Goal: Task Accomplishment & Management: Complete application form

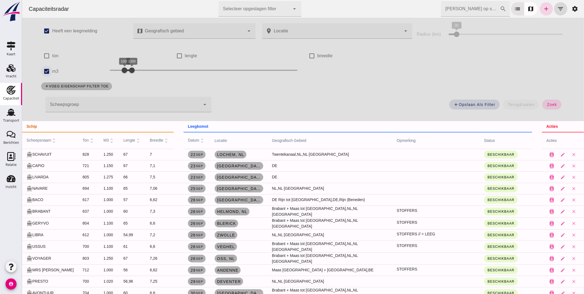
click at [44, 68] on input "m3" at bounding box center [46, 71] width 11 height 11
checkbox input "false"
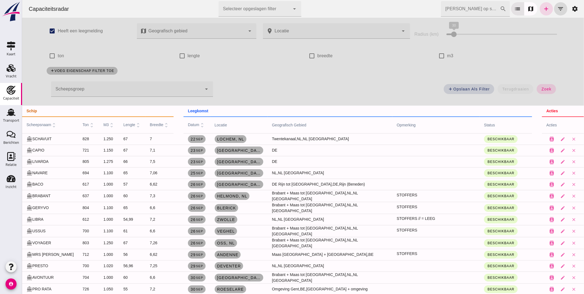
click at [470, 10] on input "Zoek op scheepsnaam" at bounding box center [470, 8] width 59 height 15
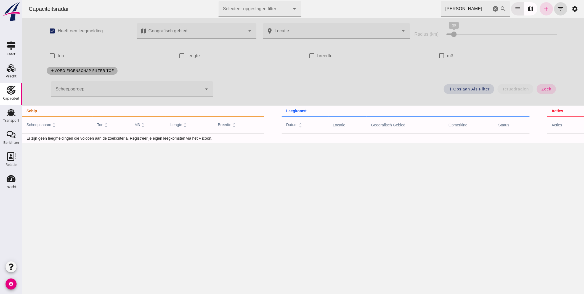
drag, startPoint x: 458, startPoint y: 9, endPoint x: 363, endPoint y: 8, distance: 95.6
click at [363, 9] on div "Capaciteitsradar Selecteer opgeslagen filter Selecteer opgeslagen filter cancel…" at bounding box center [303, 9] width 558 height 18
type input "hoeks"
click at [544, 87] on span "zoek" at bounding box center [546, 89] width 10 height 4
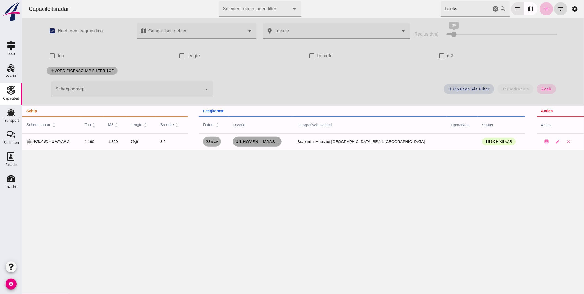
click at [279, 141] on span "Uikhoven - Maasmechelen , be" at bounding box center [257, 141] width 44 height 4
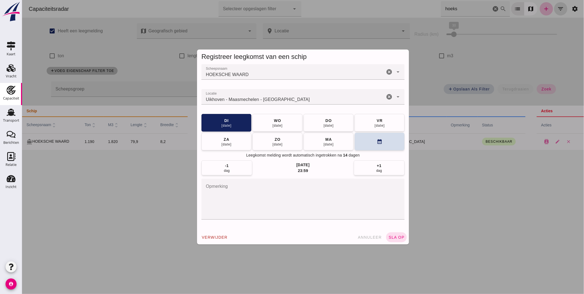
click at [274, 99] on input "Locatie" at bounding box center [292, 99] width 183 height 7
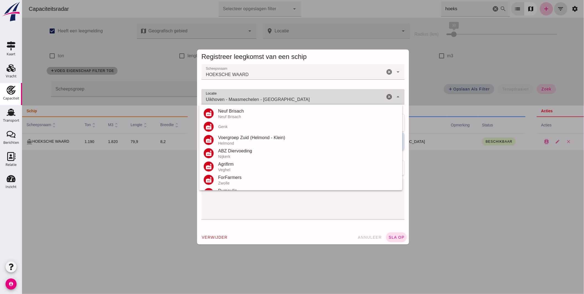
click at [275, 99] on input "Uikhoven - Maasmechelen - Limburg" at bounding box center [292, 99] width 183 height 7
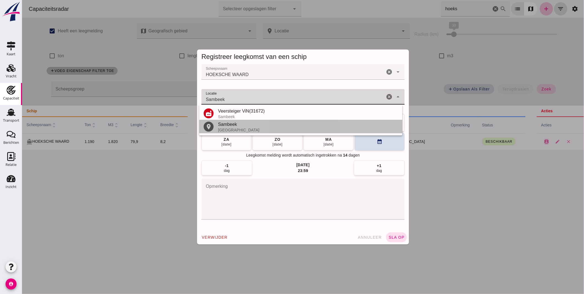
click at [232, 124] on div "Sambeek" at bounding box center [308, 124] width 180 height 7
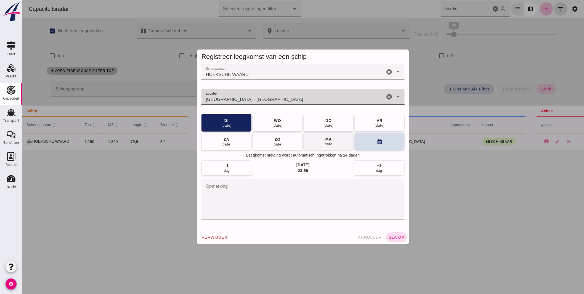
type input "Sambeek - Noord-Brabant"
click at [313, 141] on button "ma 29 sep" at bounding box center [329, 141] width 50 height 18
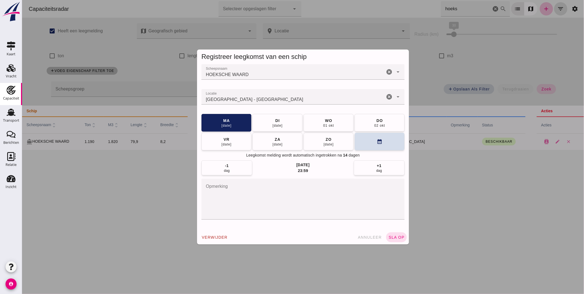
click at [228, 201] on textarea "opmerking" at bounding box center [302, 198] width 203 height 41
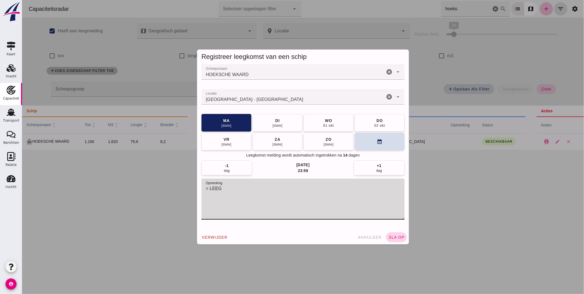
type textarea "= LEEG"
click at [397, 235] on span "sla op" at bounding box center [396, 237] width 16 height 4
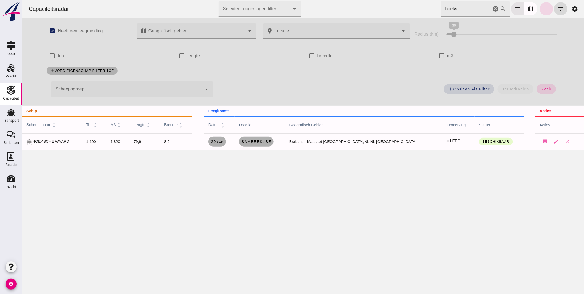
drag, startPoint x: 427, startPoint y: 7, endPoint x: 280, endPoint y: -5, distance: 147.4
click at [280, 0] on html "Capaciteitsradar Selecteer opgeslagen filter Selecteer opgeslagen filter cancel…" at bounding box center [303, 147] width 562 height 294
type input "robbie"
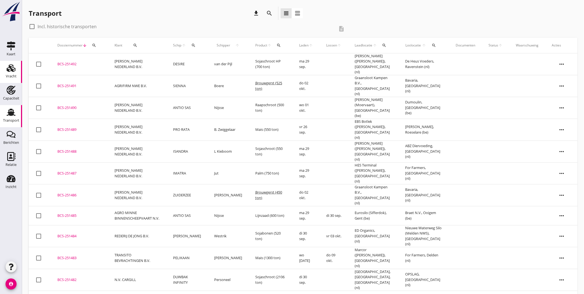
click at [14, 64] on icon "Vracht" at bounding box center [11, 68] width 9 height 9
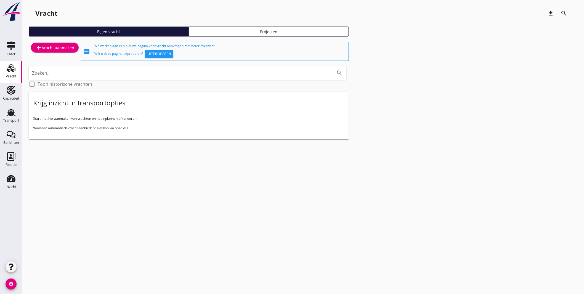
click at [56, 50] on div "add Vracht aanmaken" at bounding box center [54, 47] width 39 height 7
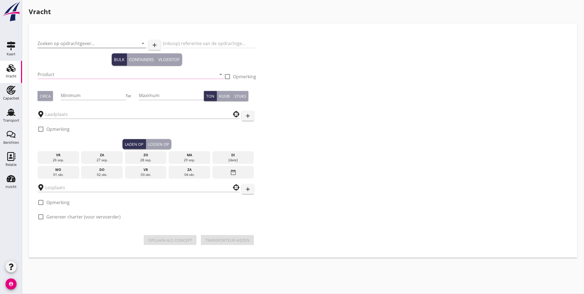
click at [64, 43] on input "Zoeken op opdrachtgever..." at bounding box center [84, 43] width 93 height 9
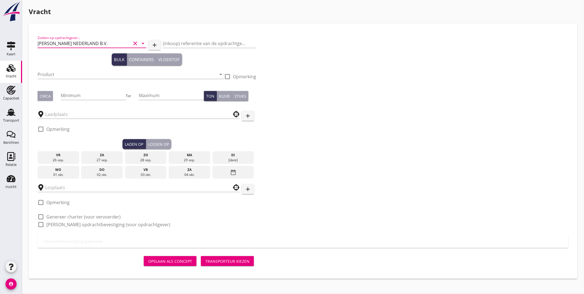
type input "[PERSON_NAME] NEDERLAND B.V."
type button "bulk"
type button "containers"
click at [60, 74] on input "Product" at bounding box center [127, 74] width 179 height 9
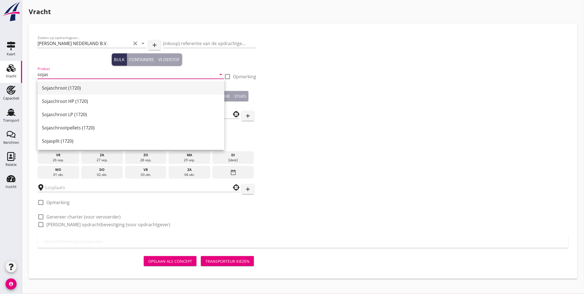
click at [56, 88] on div "Sojaschroot (1720)" at bounding box center [131, 88] width 178 height 7
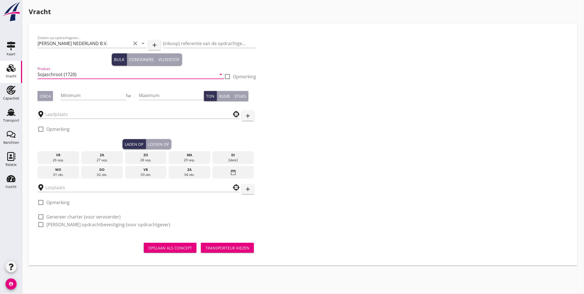
type input "Sojaschroot (1720)"
click at [48, 95] on div "Circa" at bounding box center [45, 96] width 11 height 6
click at [71, 97] on input "Minimum" at bounding box center [93, 95] width 65 height 9
type input "1000"
click at [62, 115] on input "text" at bounding box center [134, 114] width 179 height 9
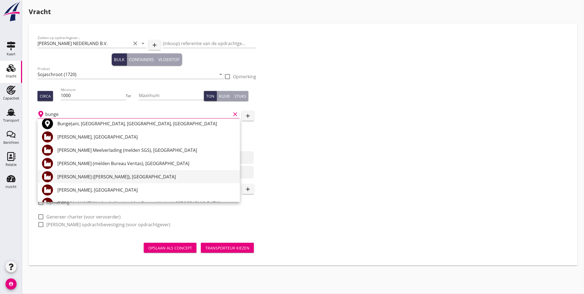
scroll to position [61, 0]
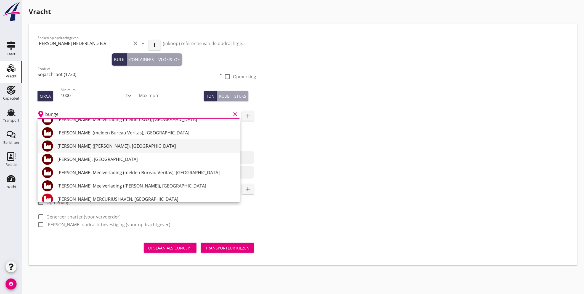
click at [98, 145] on div "Bunge ([PERSON_NAME]), [GEOGRAPHIC_DATA]" at bounding box center [146, 146] width 178 height 7
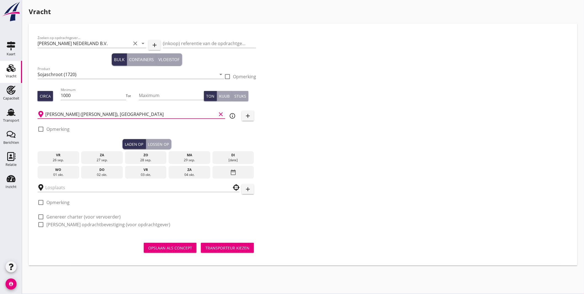
type input "Bunge ([PERSON_NAME]), [GEOGRAPHIC_DATA]"
click at [43, 129] on div at bounding box center [40, 128] width 9 height 9
checkbox input "true"
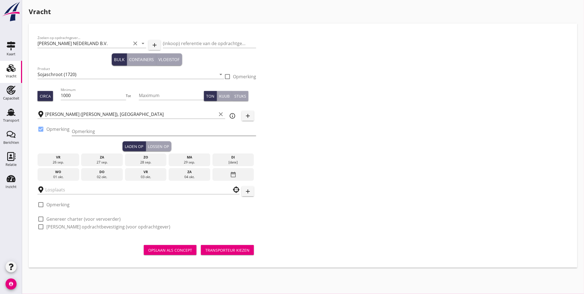
click at [90, 130] on input "Opmerking" at bounding box center [164, 131] width 185 height 9
type input "Ex. Silo, Mercuriushaven"
click at [223, 160] on div "[DATE]" at bounding box center [233, 162] width 39 height 5
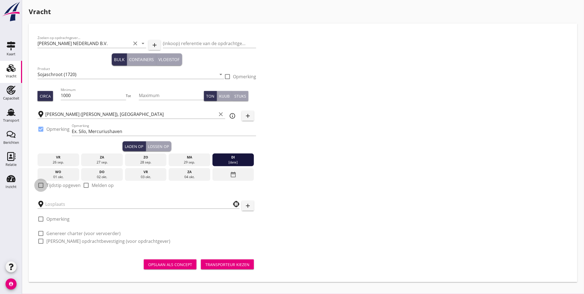
drag, startPoint x: 42, startPoint y: 184, endPoint x: 44, endPoint y: 186, distance: 2.9
click at [42, 184] on div at bounding box center [40, 184] width 9 height 9
checkbox input "true"
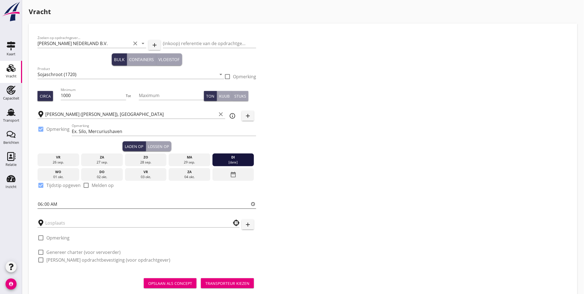
click at [39, 205] on input "06:00" at bounding box center [147, 203] width 219 height 9
type input "10:00"
click at [57, 222] on input "text" at bounding box center [134, 222] width 179 height 9
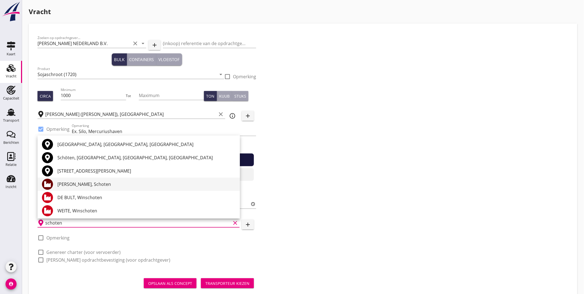
click at [81, 184] on div "[PERSON_NAME], Schoten" at bounding box center [146, 184] width 178 height 7
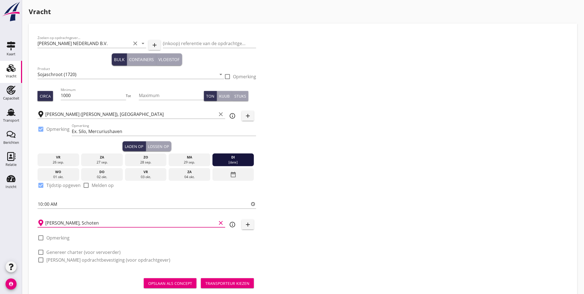
type input "[PERSON_NAME], Schoten"
click at [42, 251] on div at bounding box center [40, 251] width 9 height 9
checkbox input "true"
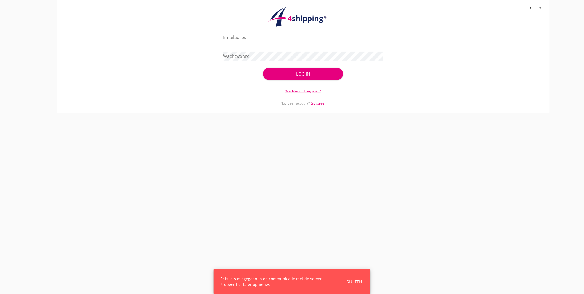
type input "[EMAIL_ADDRESS][DOMAIN_NAME]"
click at [350, 277] on button "Sluiten" at bounding box center [354, 281] width 19 height 9
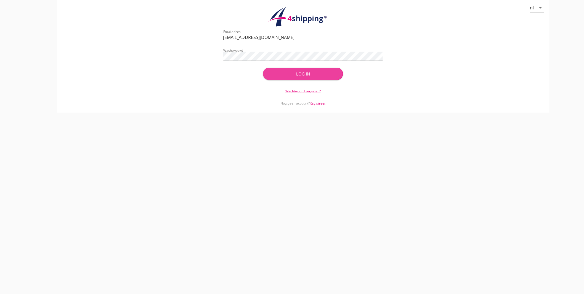
click at [292, 78] on button "Log in" at bounding box center [303, 74] width 80 height 12
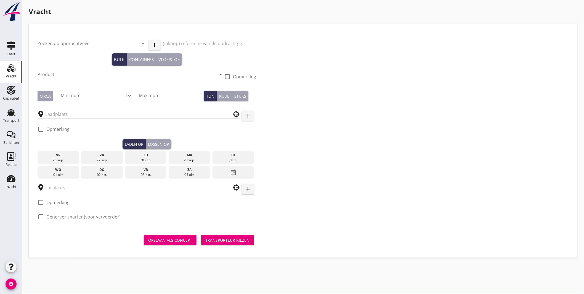
click at [10, 68] on use at bounding box center [11, 68] width 9 height 8
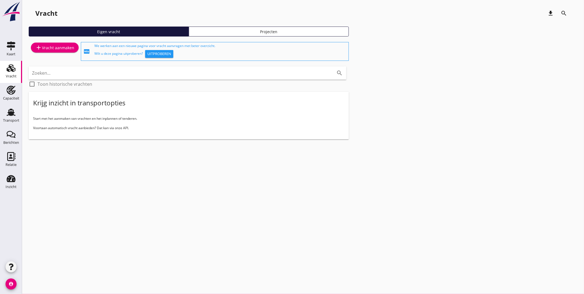
drag, startPoint x: 503, startPoint y: 225, endPoint x: 448, endPoint y: 210, distance: 57.1
click at [502, 223] on div "cancel You are impersonating another user. Vracht download search Eigen vracht …" at bounding box center [303, 147] width 562 height 294
click at [12, 70] on use at bounding box center [11, 68] width 9 height 8
click at [12, 46] on use at bounding box center [11, 45] width 9 height 9
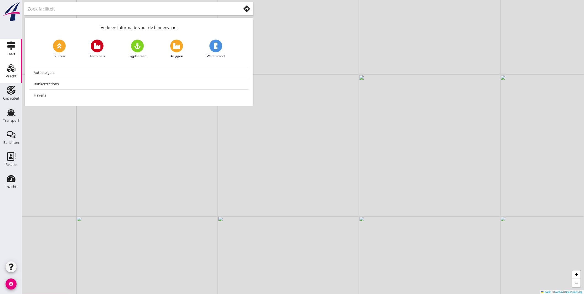
click at [9, 68] on icon "Vracht" at bounding box center [11, 68] width 9 height 9
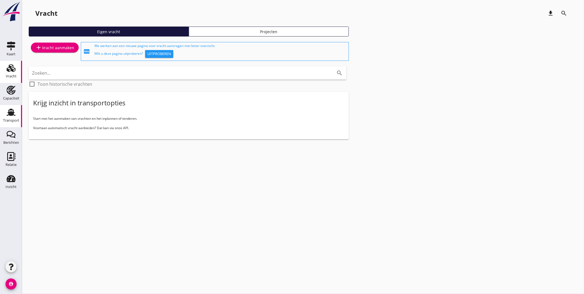
click at [7, 106] on link "Transport Transport" at bounding box center [11, 116] width 22 height 22
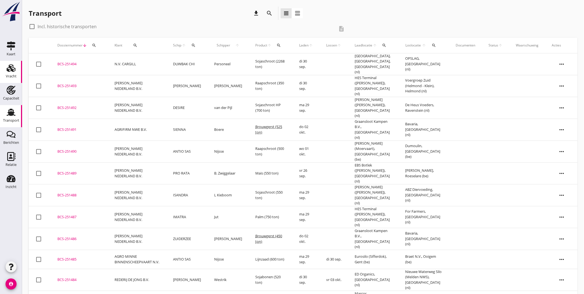
click at [15, 64] on div "Vracht" at bounding box center [10, 68] width 13 height 9
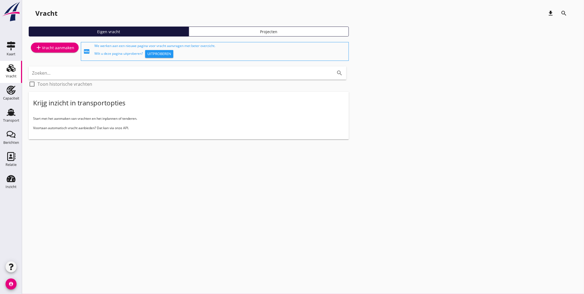
click at [69, 49] on div "add Vracht aanmaken" at bounding box center [54, 47] width 39 height 7
click at [49, 51] on link "add Vracht aanmaken" at bounding box center [55, 48] width 48 height 10
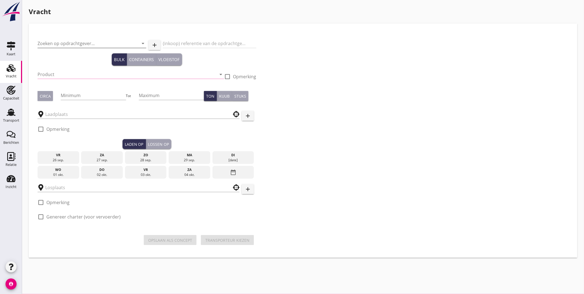
click at [62, 43] on input "Zoeken op opdrachtgever..." at bounding box center [84, 43] width 93 height 9
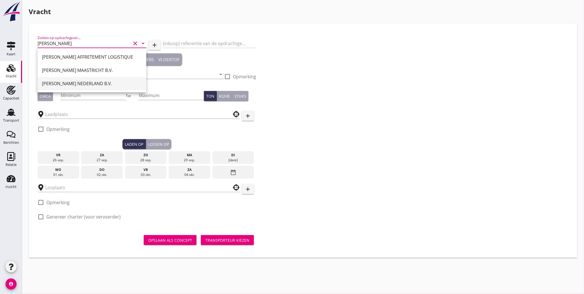
click at [75, 84] on div "[PERSON_NAME] NEDERLAND B.V." at bounding box center [92, 83] width 100 height 7
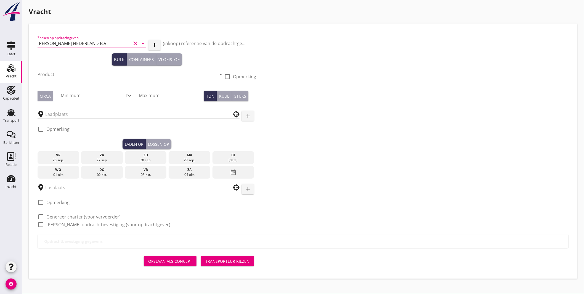
type input "[PERSON_NAME] NEDERLAND B.V."
click at [56, 71] on input "Product" at bounding box center [127, 74] width 179 height 9
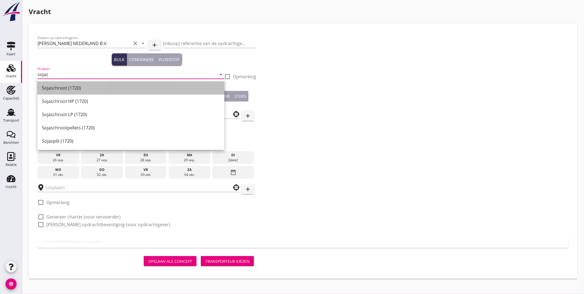
click at [60, 85] on div "Sojaschroot (1720)" at bounding box center [131, 88] width 178 height 7
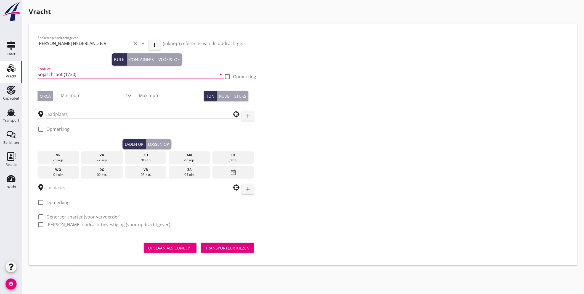
type input "Sojaschroot (1720)"
click at [48, 94] on div "Circa" at bounding box center [45, 96] width 11 height 6
click at [78, 93] on input "Minimum" at bounding box center [93, 95] width 65 height 9
type input "1000"
click at [64, 116] on input "text" at bounding box center [134, 114] width 179 height 9
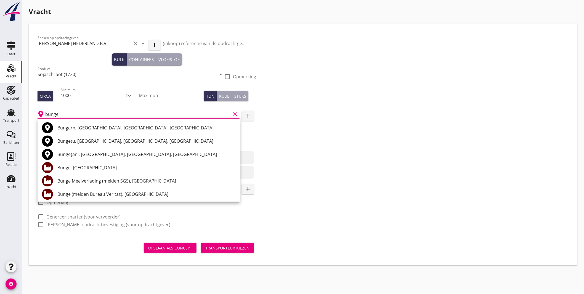
scroll to position [31, 0]
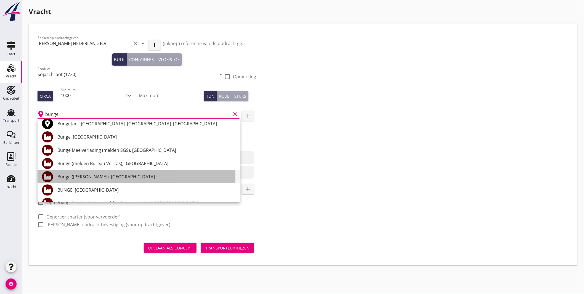
click at [123, 175] on div "Bunge ([PERSON_NAME]), [GEOGRAPHIC_DATA]" at bounding box center [146, 176] width 178 height 7
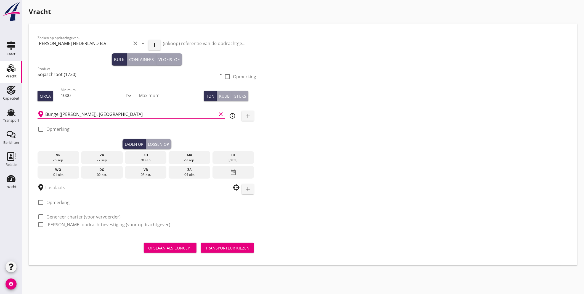
type input "Bunge ([PERSON_NAME]), [GEOGRAPHIC_DATA]"
click at [42, 128] on div at bounding box center [40, 128] width 9 height 9
checkbox input "true"
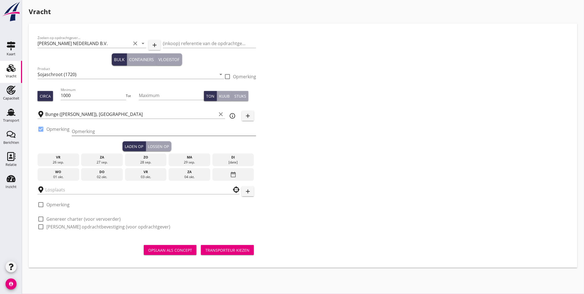
click at [80, 133] on input "Opmerking" at bounding box center [164, 131] width 185 height 9
type input "Ex Silo, Mercuriushaven"
click at [228, 158] on div "di" at bounding box center [233, 157] width 39 height 5
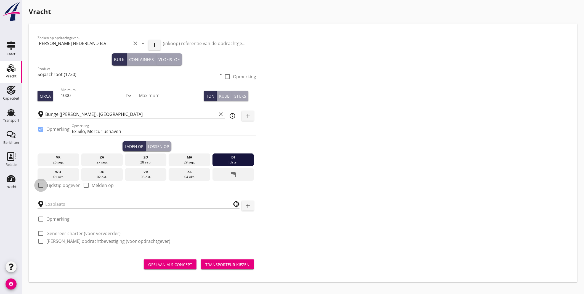
click at [41, 186] on div at bounding box center [40, 184] width 9 height 9
checkbox input "true"
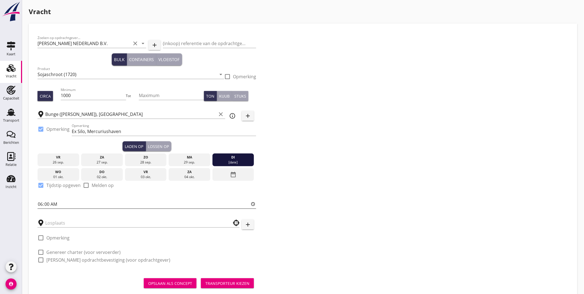
drag, startPoint x: 39, startPoint y: 206, endPoint x: 42, endPoint y: 197, distance: 8.9
click at [40, 206] on input "06:00" at bounding box center [147, 203] width 219 height 9
type input "10:00"
click at [62, 222] on input "text" at bounding box center [134, 222] width 179 height 9
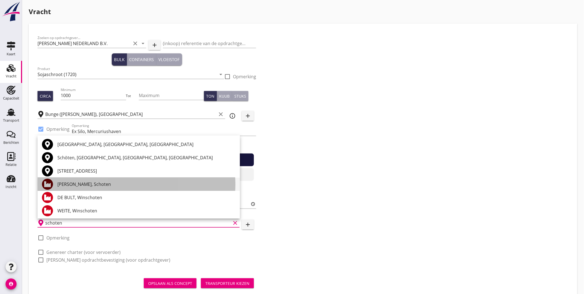
click at [84, 184] on div "[PERSON_NAME], Schoten" at bounding box center [146, 184] width 178 height 7
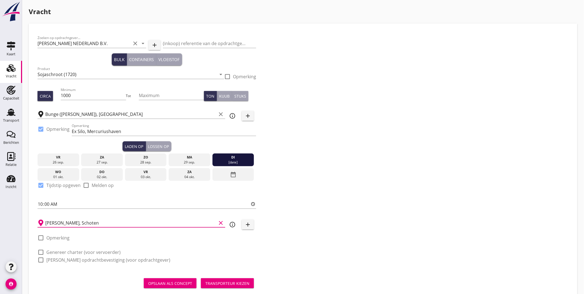
type input "[PERSON_NAME], Schoten"
click at [71, 252] on label "Genereer charter (voor vervoerder)" at bounding box center [83, 252] width 74 height 6
checkbox input "true"
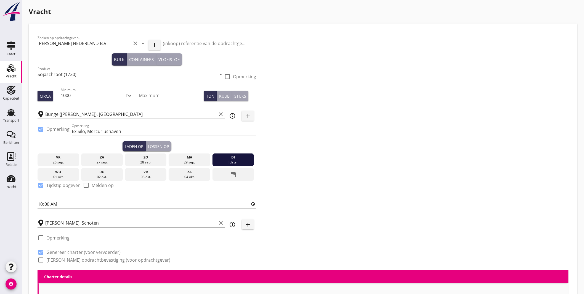
checkbox input "true"
click at [71, 260] on label "[PERSON_NAME] opdrachtbevestiging (voor opdrachtgever)" at bounding box center [108, 260] width 124 height 6
checkbox input "true"
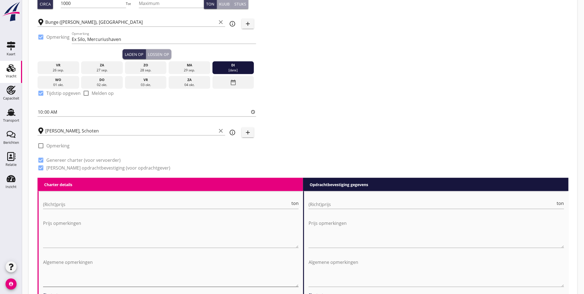
scroll to position [153, 0]
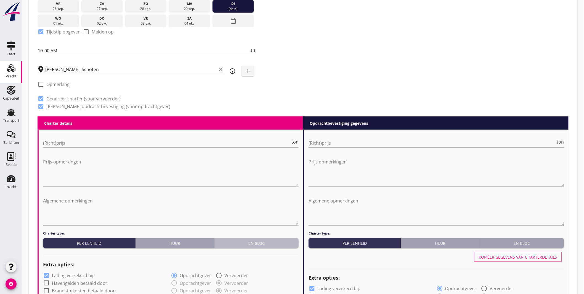
click at [266, 239] on button "En bloc" at bounding box center [257, 243] width 84 height 10
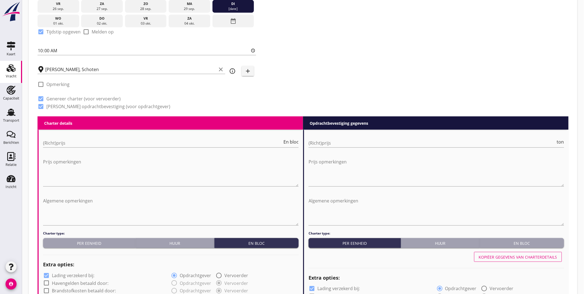
scroll to position [184, 0]
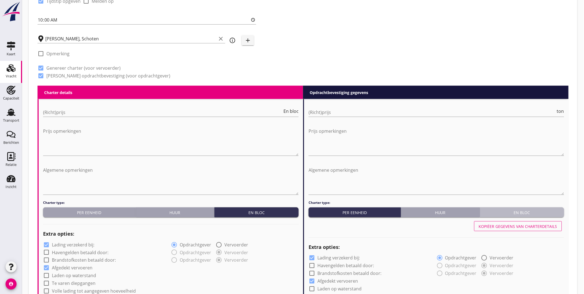
click at [536, 211] on div "En bloc" at bounding box center [523, 212] width 80 height 6
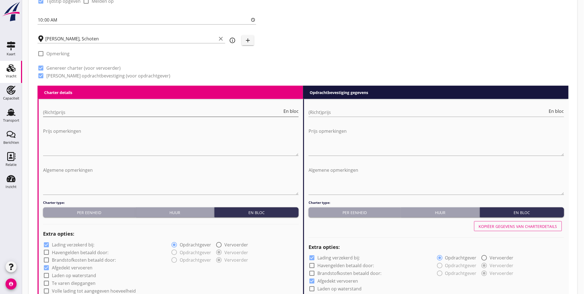
click at [102, 109] on input "(Richt)prijs" at bounding box center [162, 112] width 239 height 9
type input "7250"
click at [334, 108] on input "(Richt)prijs" at bounding box center [428, 112] width 239 height 9
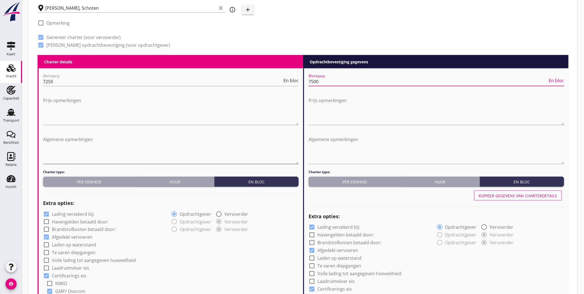
type input "7500"
click at [64, 152] on textarea "Algemene opmerkingen" at bounding box center [171, 149] width 256 height 29
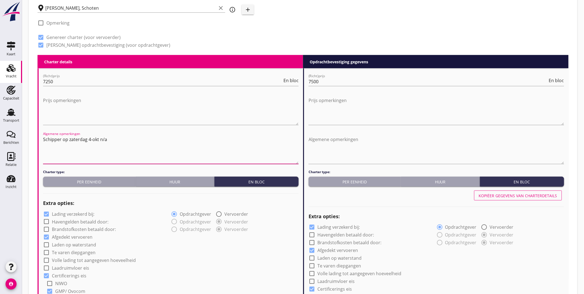
type textarea "Schipper op zaterdag 4-okt n/a"
type button "per_unit"
click at [109, 137] on textarea "Schipper op zaterdag 4-okt n/a" at bounding box center [171, 149] width 256 height 29
type textarea "Schipper op zaterdag 4-okt niet beschikbaar"
drag, startPoint x: 43, startPoint y: 137, endPoint x: 131, endPoint y: 142, distance: 88.0
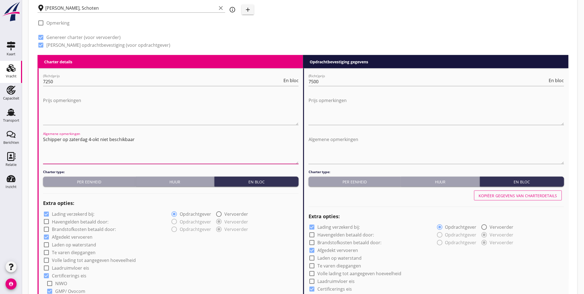
click at [138, 144] on textarea "Schipper op zaterdag 4-okt niet beschikbaar" at bounding box center [171, 149] width 256 height 29
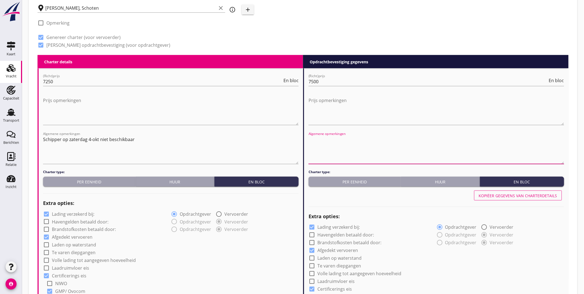
paste textarea "Schipper op zaterdag 4-okt niet beschikbaar"
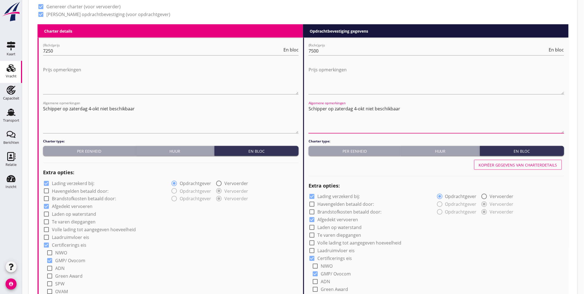
scroll to position [276, 0]
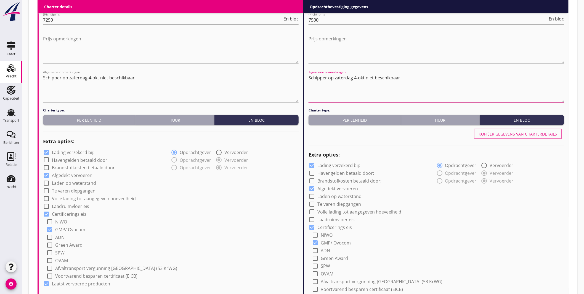
type textarea "Schipper op zaterdag 4-okt niet beschikbaar"
click at [89, 153] on label "Lading verzekerd bij:" at bounding box center [73, 152] width 43 height 6
checkbox input "false"
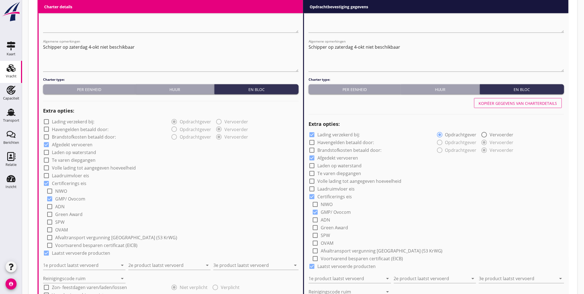
scroll to position [368, 0]
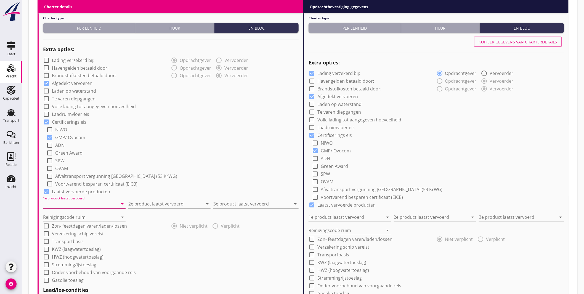
click at [86, 200] on input "1e product laatst vervoerd" at bounding box center [80, 203] width 75 height 9
click at [78, 217] on div "Sojabonen (1811)" at bounding box center [84, 217] width 74 height 7
type input "Sojabonen (1811)"
click at [153, 202] on input "2e product laatst vervoerd" at bounding box center [165, 203] width 75 height 9
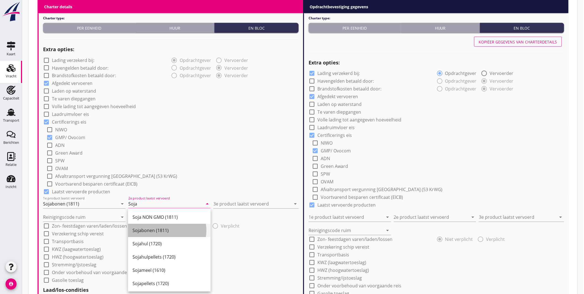
click at [158, 228] on div "Sojabonen (1811)" at bounding box center [170, 230] width 74 height 7
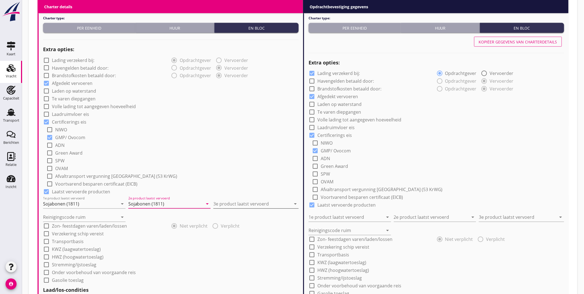
type input "Sojabonen (1811)"
click at [230, 203] on input "3e product laatst vervoerd" at bounding box center [253, 203] width 78 height 9
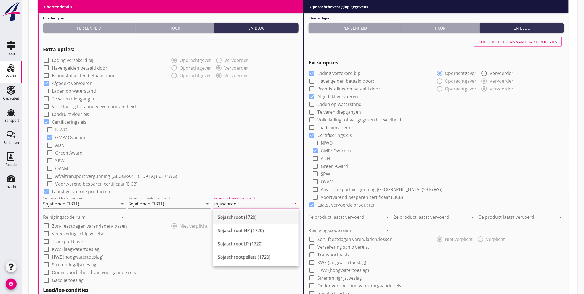
click at [244, 218] on div "Sojaschroot (1720)" at bounding box center [256, 217] width 77 height 7
type input "Sojaschroot (1720)"
click at [80, 219] on input "Reinigingscode ruim" at bounding box center [80, 217] width 75 height 9
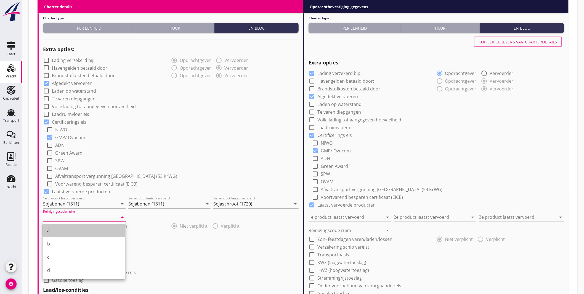
drag, startPoint x: 56, startPoint y: 231, endPoint x: 60, endPoint y: 230, distance: 4.5
click at [56, 231] on div "a" at bounding box center [84, 230] width 74 height 7
type input "a"
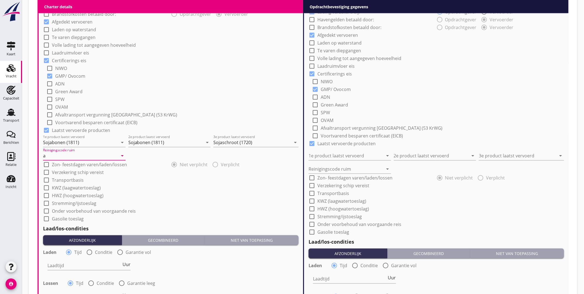
scroll to position [491, 0]
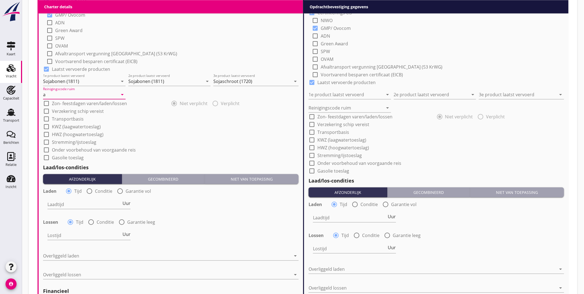
click at [89, 192] on div at bounding box center [89, 190] width 9 height 9
radio input "false"
radio input "true"
click at [92, 205] on div at bounding box center [106, 204] width 117 height 9
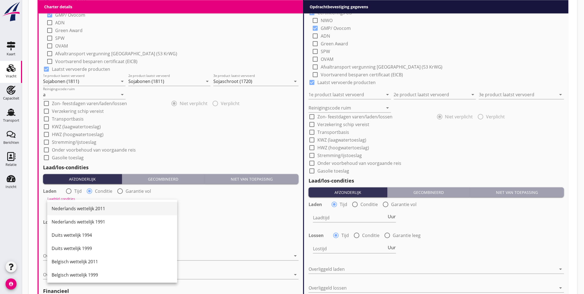
click at [93, 206] on div "Nederlands wettelijk 2011" at bounding box center [112, 208] width 121 height 7
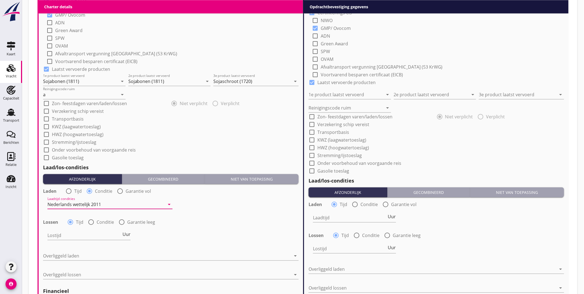
click at [91, 222] on div at bounding box center [90, 221] width 9 height 9
radio input "false"
radio input "true"
click at [91, 233] on div at bounding box center [106, 235] width 117 height 9
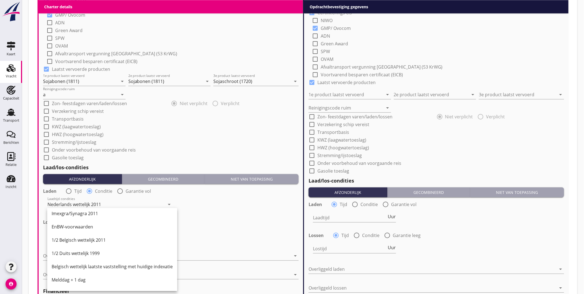
scroll to position [184, 0]
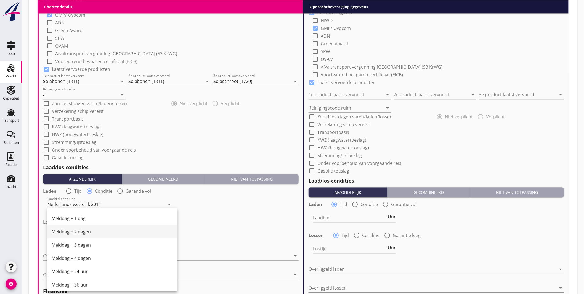
drag, startPoint x: 88, startPoint y: 231, endPoint x: 95, endPoint y: 225, distance: 10.0
click at [87, 231] on div "Melddag + 2 dagen" at bounding box center [112, 231] width 121 height 7
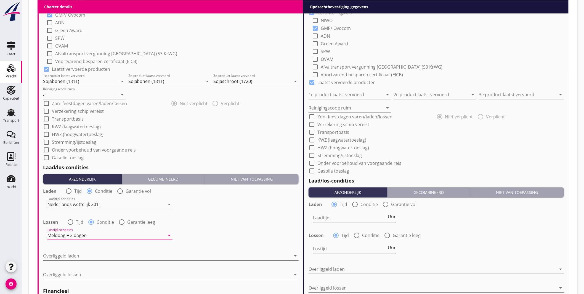
click at [70, 254] on div at bounding box center [167, 255] width 248 height 9
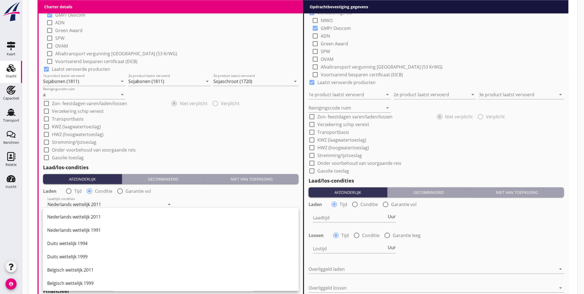
drag, startPoint x: 89, startPoint y: 214, endPoint x: 95, endPoint y: 225, distance: 12.4
click at [89, 214] on div "Nederlands wettelijk 2011" at bounding box center [170, 216] width 247 height 7
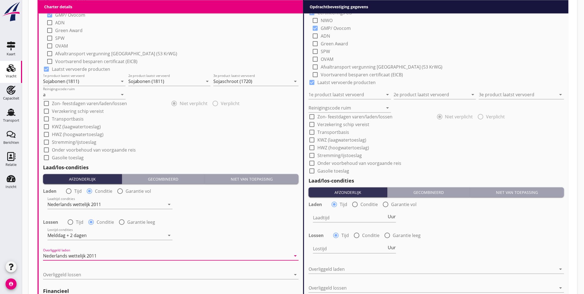
click at [69, 273] on div at bounding box center [167, 274] width 248 height 9
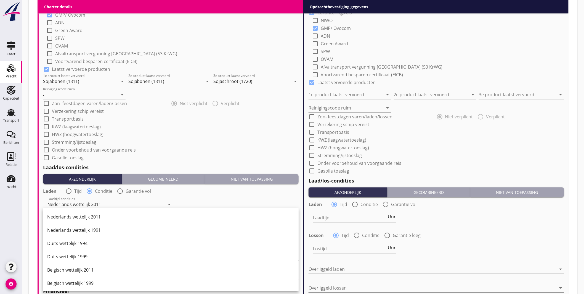
drag, startPoint x: 81, startPoint y: 269, endPoint x: 92, endPoint y: 258, distance: 16.0
click at [81, 269] on div "Belgisch wettelijk 2011" at bounding box center [170, 269] width 247 height 7
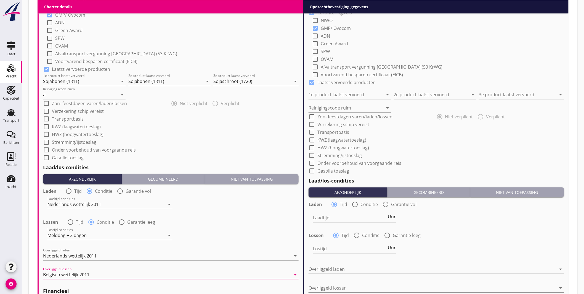
scroll to position [609, 0]
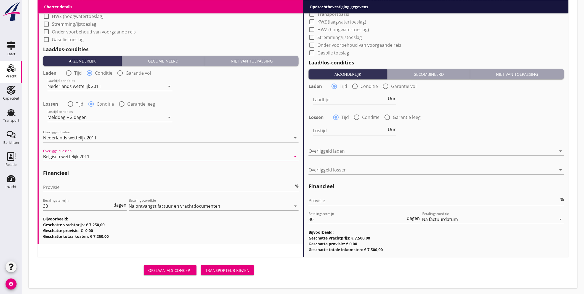
click at [61, 188] on input "Provisie" at bounding box center [168, 187] width 251 height 9
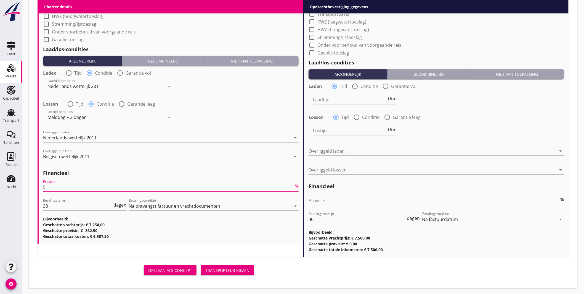
type input "5"
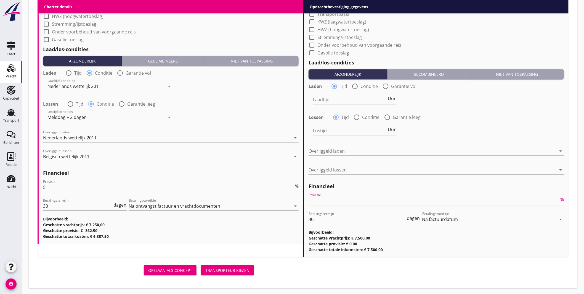
click at [334, 200] on input "Provisie" at bounding box center [434, 200] width 251 height 9
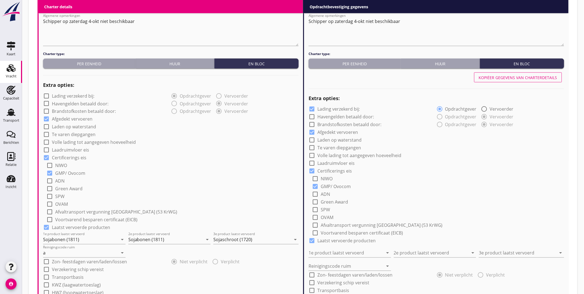
scroll to position [302, 0]
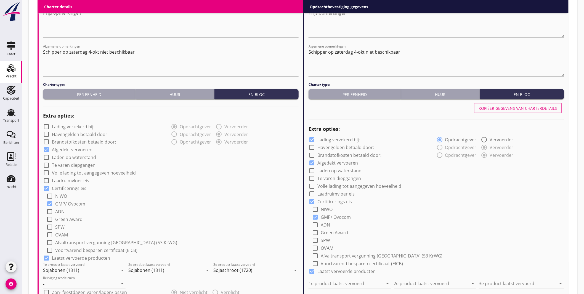
type input "2.50"
click at [503, 106] on div "Kopiëer gegevens van charterdetails" at bounding box center [518, 108] width 78 height 6
checkbox input "false"
type input "Sojabonen (1811)"
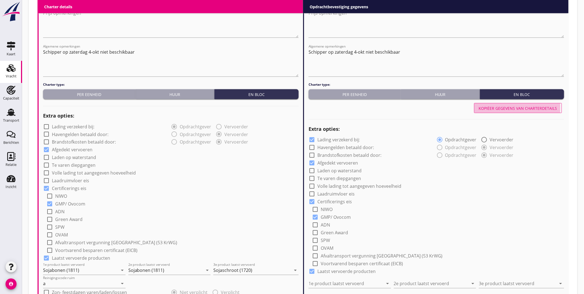
type input "Sojaschroot (1720)"
type input "a"
radio input "false"
radio input "true"
radio input "false"
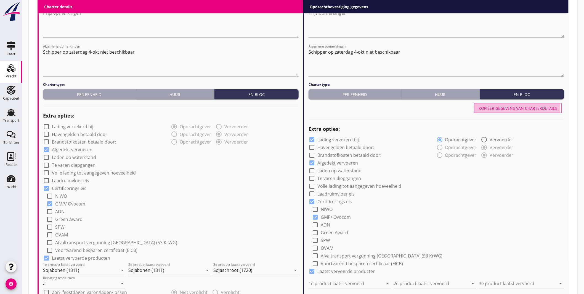
radio input "true"
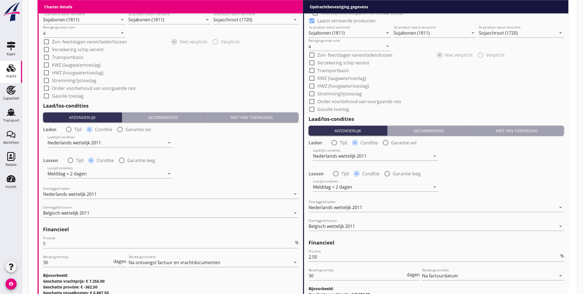
scroll to position [609, 0]
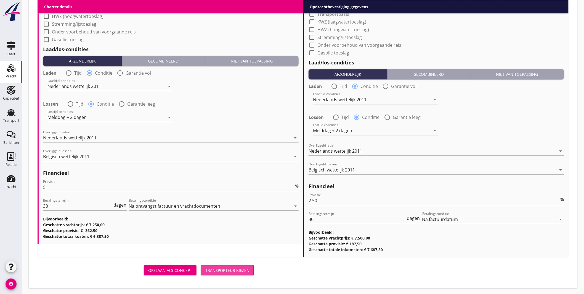
click at [228, 270] on div "Transporteur kiezen" at bounding box center [227, 270] width 44 height 6
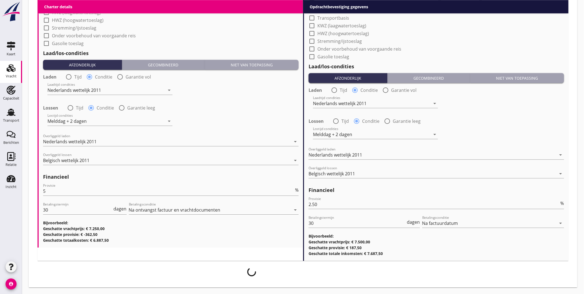
scroll to position [604, 0]
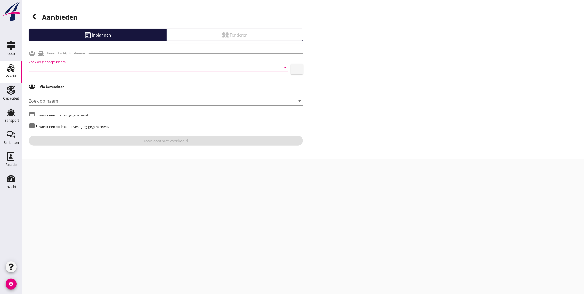
click at [69, 67] on input "Zoek op (scheeps)naam" at bounding box center [151, 67] width 244 height 9
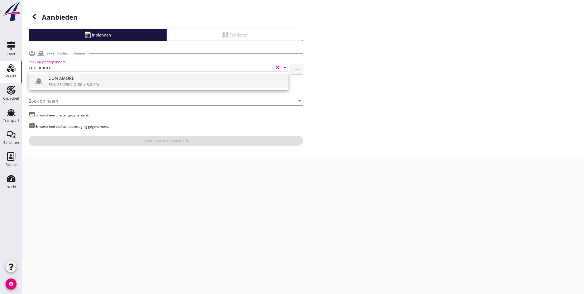
click at [67, 76] on div "CON AMORE" at bounding box center [167, 78] width 236 height 7
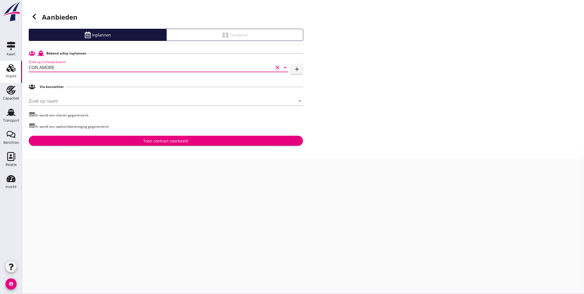
type input "CON AMORE"
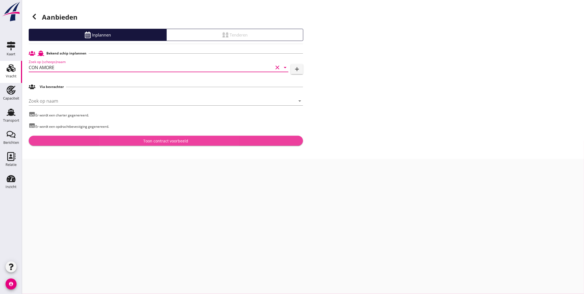
click at [166, 140] on div "Toon contract voorbeeld" at bounding box center [166, 141] width 45 height 6
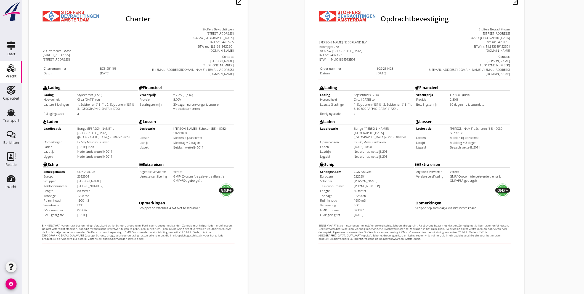
scroll to position [115, 0]
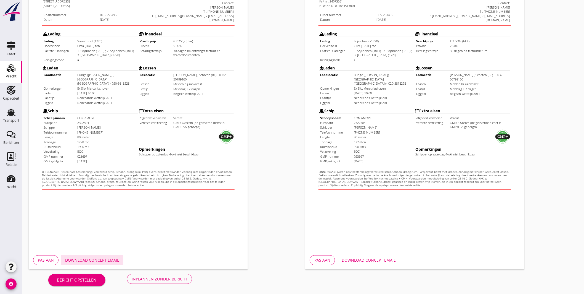
click at [102, 256] on button "Download concept email" at bounding box center [92, 260] width 63 height 10
click at [370, 260] on div "Download concept email" at bounding box center [369, 260] width 54 height 6
click at [112, 262] on div "Download concept email" at bounding box center [92, 260] width 54 height 6
click at [373, 257] on div "Download concept email" at bounding box center [369, 260] width 54 height 6
click at [170, 279] on div "Inplannen zonder bericht" at bounding box center [160, 279] width 56 height 6
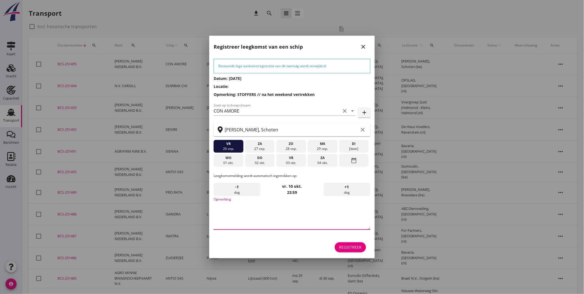
drag, startPoint x: 234, startPoint y: 217, endPoint x: 238, endPoint y: 214, distance: 5.1
click at [234, 217] on textarea "Opmerking" at bounding box center [292, 214] width 157 height 29
type textarea "STOFFERS"
click at [258, 161] on div "02 okt." at bounding box center [259, 162] width 27 height 5
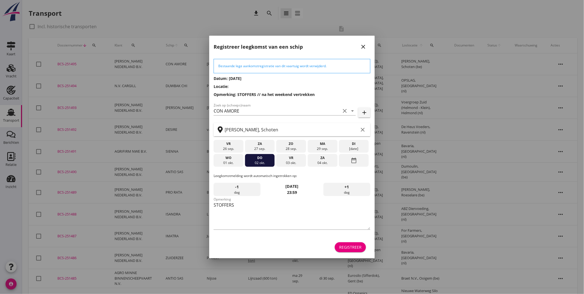
click at [341, 245] on div "Registreer" at bounding box center [350, 247] width 22 height 6
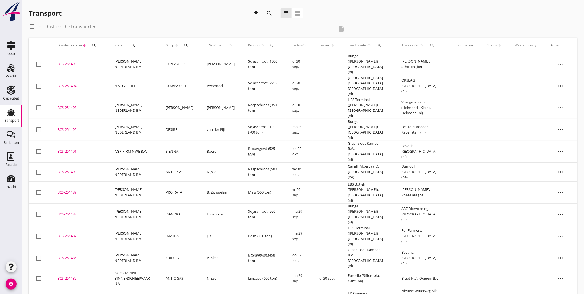
click at [67, 64] on div "BCS-251495" at bounding box center [79, 64] width 44 height 6
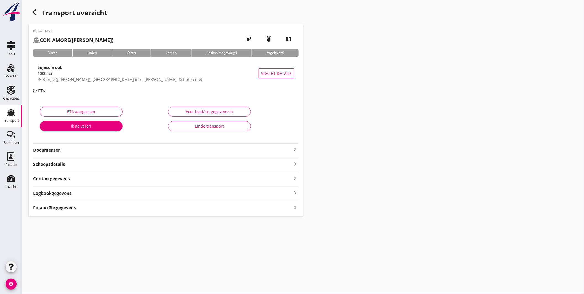
click at [62, 206] on strong "Financiële gegevens" at bounding box center [54, 207] width 43 height 6
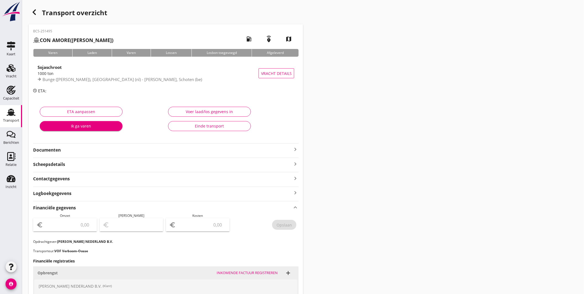
scroll to position [31, 0]
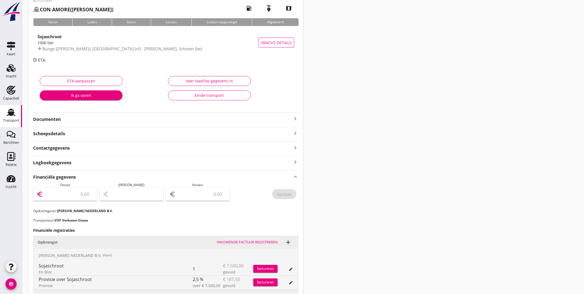
drag, startPoint x: 79, startPoint y: 191, endPoint x: 131, endPoint y: 139, distance: 73.2
click at [79, 190] on input "number" at bounding box center [68, 193] width 49 height 9
type input "7312.50"
click at [206, 195] on input "number" at bounding box center [201, 193] width 49 height 9
type input "7306.50"
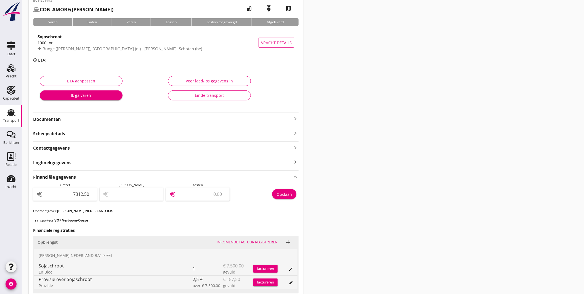
type input "6"
type input "7244.50"
type input "68"
type input "6624.50"
type input "688"
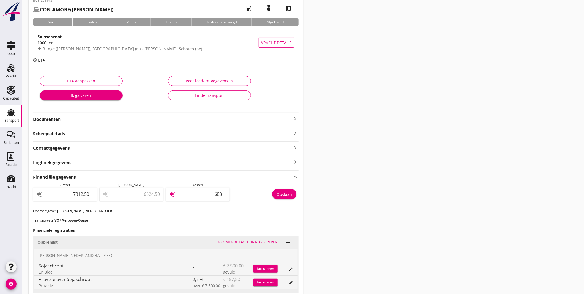
type input "425.50"
type input "6887"
type input "425.00"
type input "6887.50"
click at [277, 196] on button "Opslaan" at bounding box center [284, 194] width 24 height 10
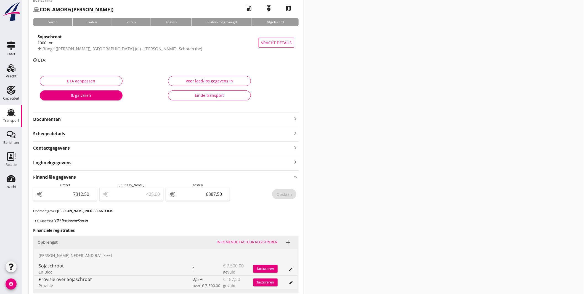
scroll to position [0, 0]
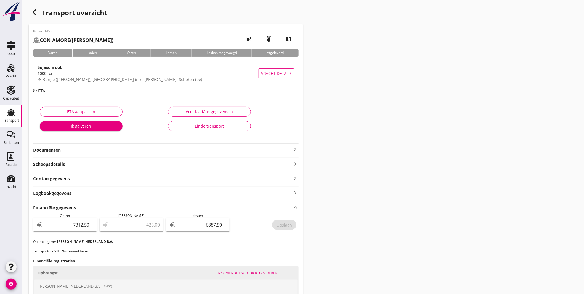
click at [9, 109] on icon "Transport" at bounding box center [11, 112] width 9 height 9
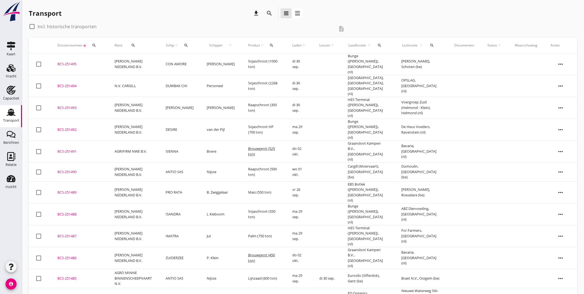
click at [315, 60] on td at bounding box center [327, 64] width 28 height 22
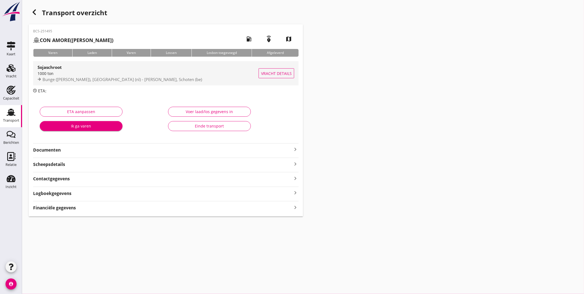
click at [165, 72] on div "1000 ton" at bounding box center [148, 73] width 221 height 6
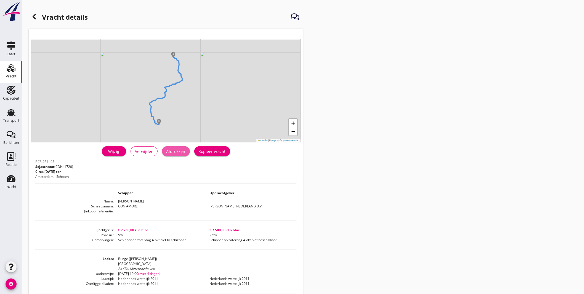
drag, startPoint x: 174, startPoint y: 150, endPoint x: 440, endPoint y: 238, distance: 279.9
click at [174, 150] on div "Afdrukken" at bounding box center [176, 151] width 19 height 6
drag, startPoint x: 19, startPoint y: 113, endPoint x: 19, endPoint y: 119, distance: 6.4
click at [18, 113] on link "Transport Transport" at bounding box center [11, 116] width 22 height 22
